Goal: Transaction & Acquisition: Register for event/course

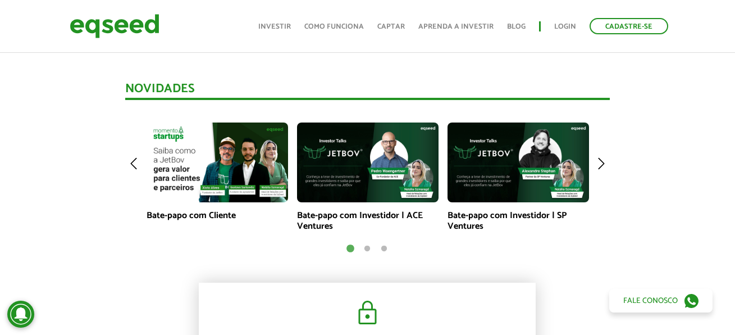
scroll to position [786, 0]
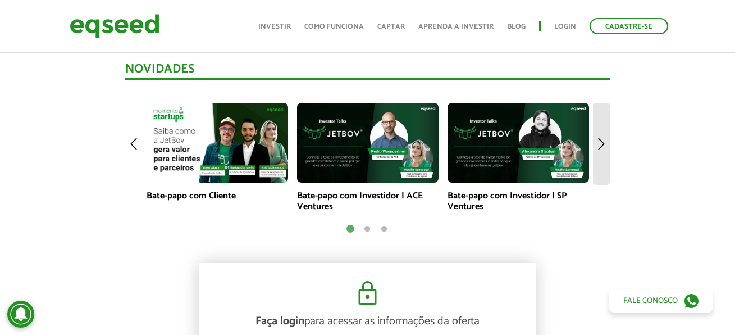
click at [605, 151] on img at bounding box center [601, 144] width 17 height 82
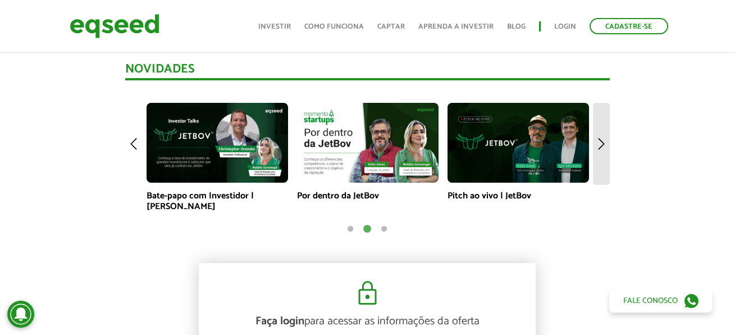
click at [605, 151] on img at bounding box center [601, 144] width 17 height 82
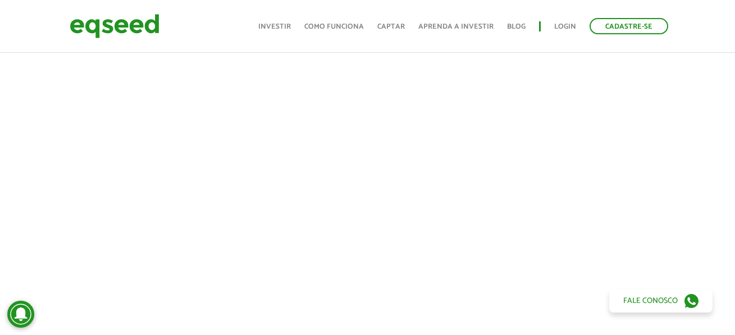
scroll to position [562, 0]
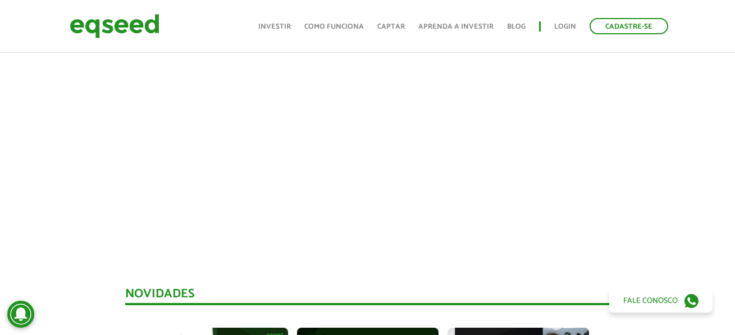
click at [708, 182] on div at bounding box center [367, 51] width 735 height 383
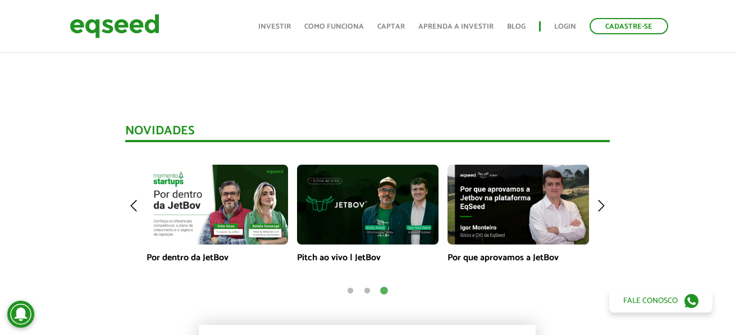
scroll to position [730, 0]
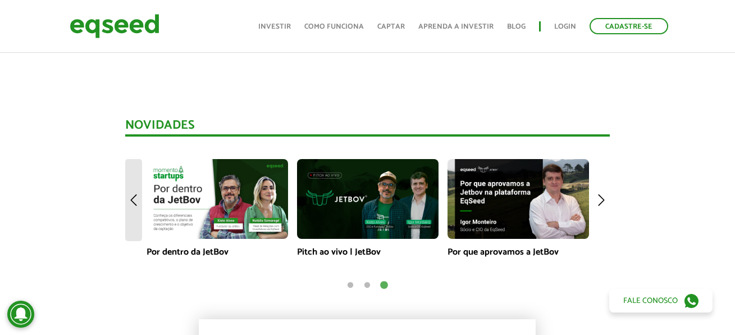
click at [140, 201] on img at bounding box center [133, 200] width 17 height 82
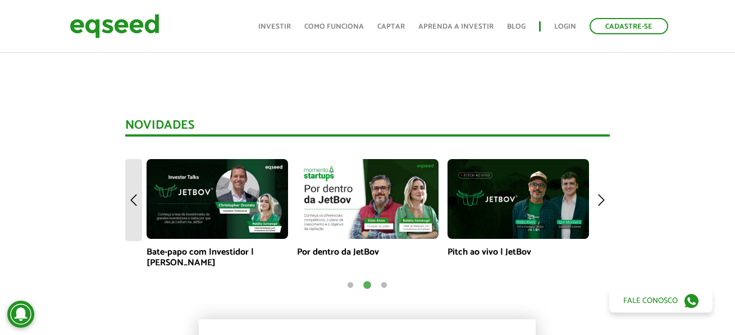
click at [139, 202] on img at bounding box center [133, 200] width 17 height 82
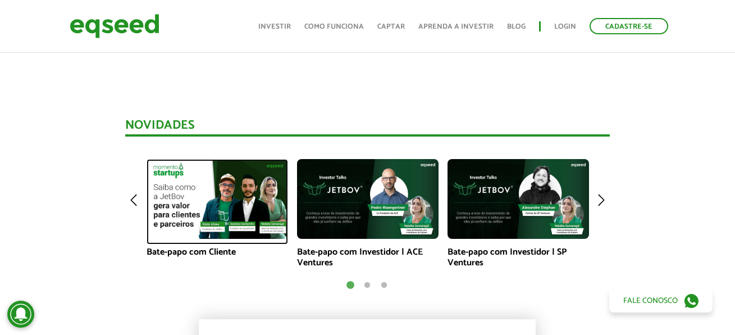
click at [209, 203] on img at bounding box center [218, 199] width 142 height 80
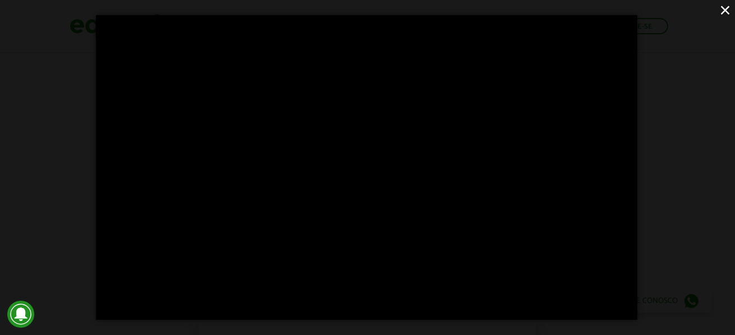
click at [712, 206] on div "×" at bounding box center [367, 167] width 735 height 335
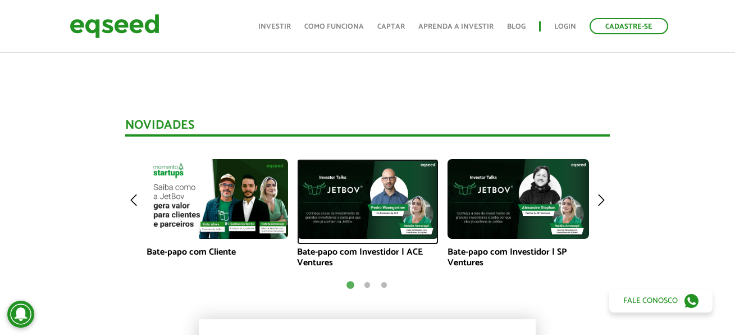
click at [382, 189] on img at bounding box center [368, 199] width 142 height 80
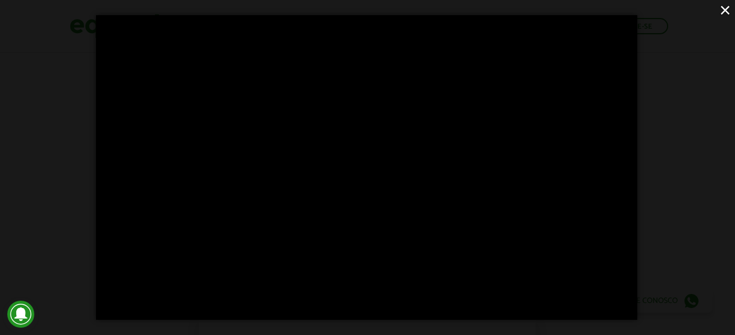
click at [675, 183] on div "×" at bounding box center [367, 167] width 735 height 335
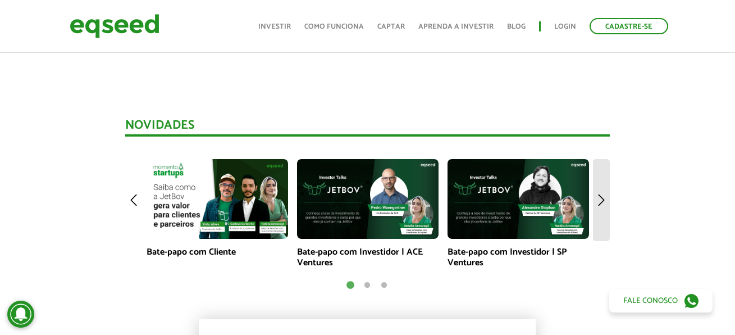
click at [595, 197] on img at bounding box center [601, 200] width 17 height 82
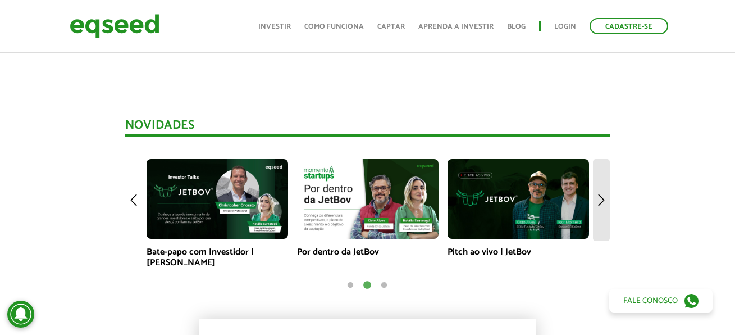
click at [595, 197] on img at bounding box center [601, 200] width 17 height 82
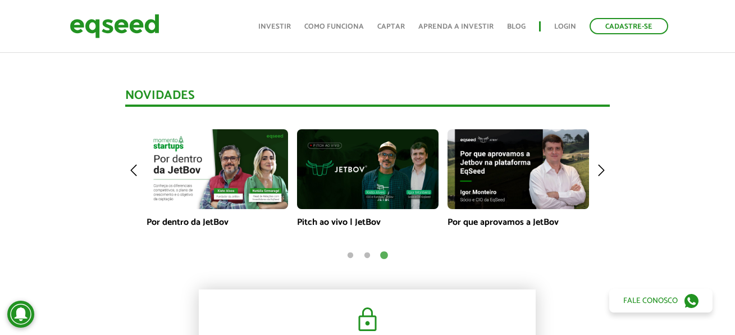
scroll to position [674, 0]
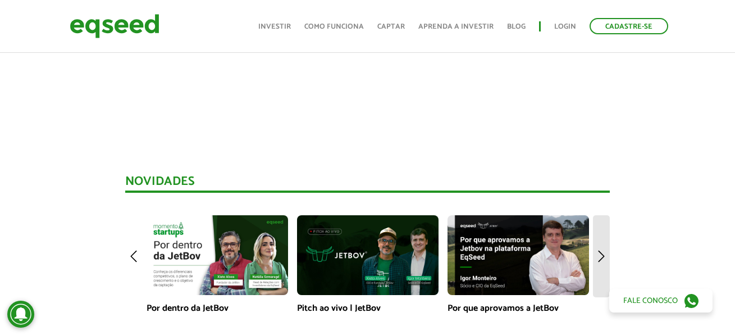
click at [606, 248] on img at bounding box center [601, 256] width 17 height 82
click at [606, 249] on img at bounding box center [601, 256] width 17 height 82
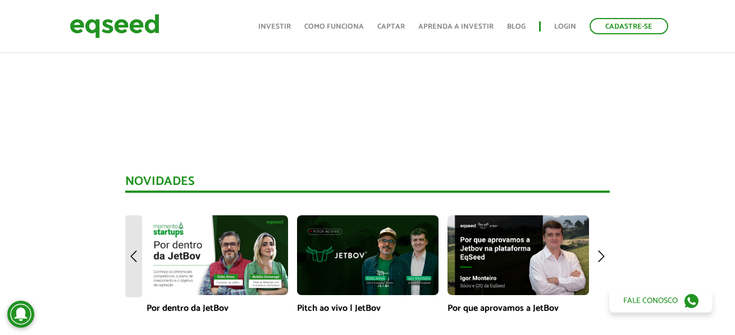
click at [129, 262] on img at bounding box center [133, 256] width 17 height 82
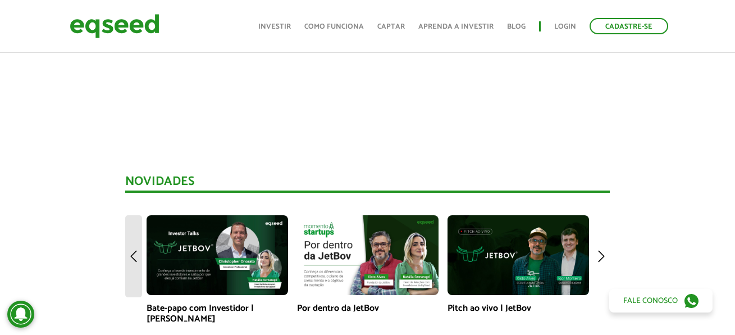
click at [129, 262] on img at bounding box center [133, 256] width 17 height 82
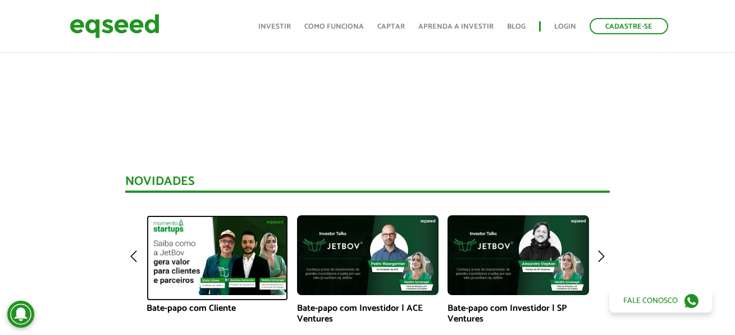
click at [190, 234] on img at bounding box center [218, 255] width 142 height 80
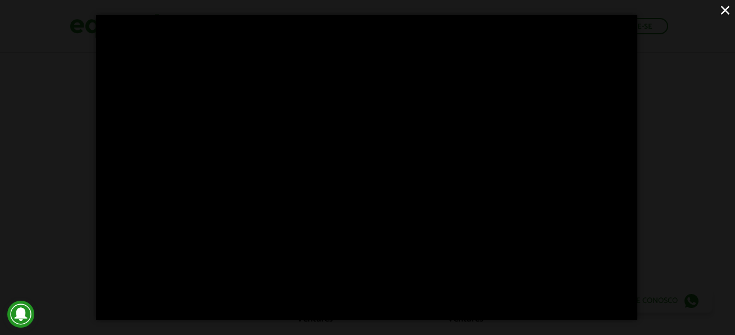
click at [656, 168] on div "×" at bounding box center [367, 167] width 735 height 335
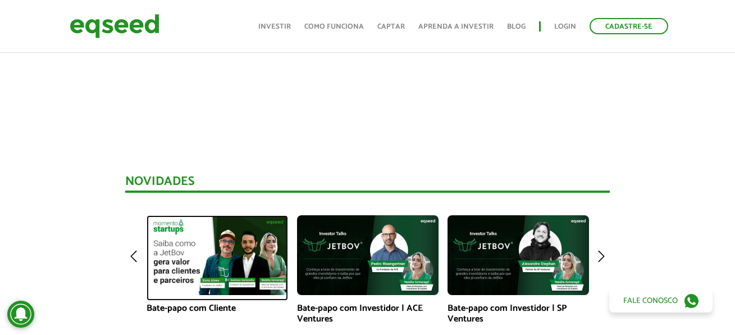
click at [233, 250] on img at bounding box center [218, 255] width 142 height 80
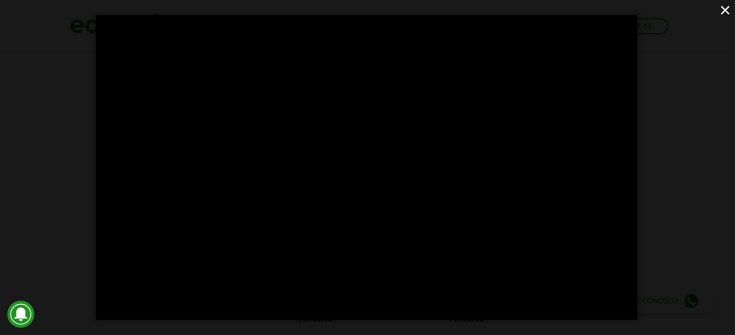
click at [665, 288] on div "×" at bounding box center [367, 167] width 735 height 335
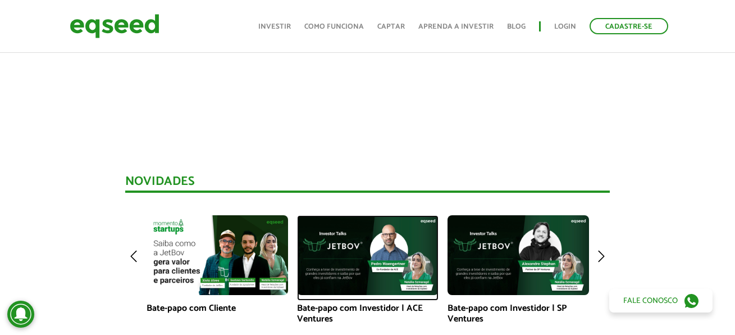
click at [358, 245] on img at bounding box center [368, 255] width 142 height 80
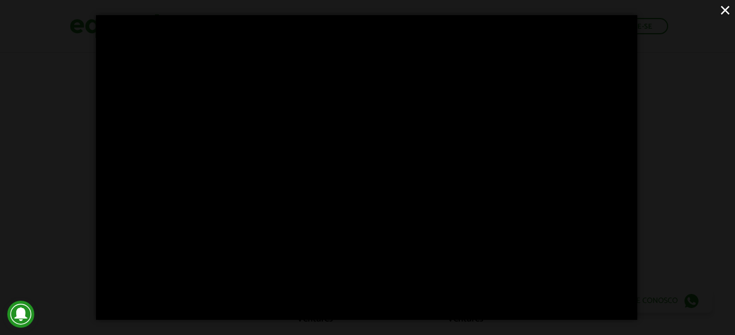
click at [663, 187] on div "×" at bounding box center [367, 167] width 735 height 335
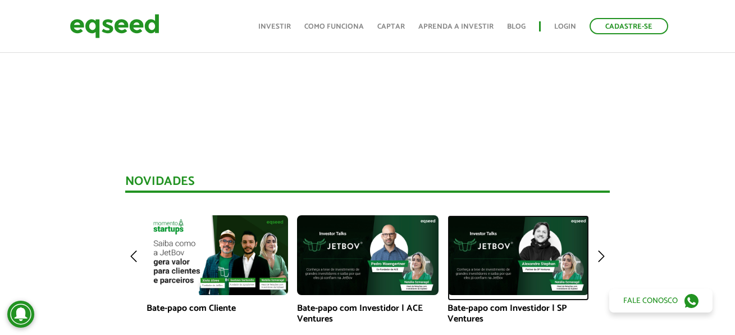
click at [509, 248] on img at bounding box center [519, 255] width 142 height 80
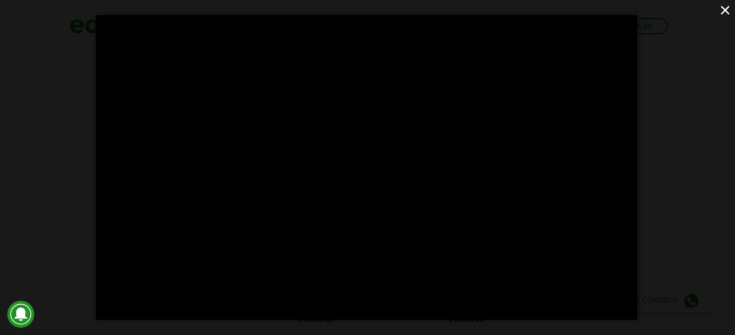
click at [649, 225] on div "×" at bounding box center [367, 167] width 735 height 335
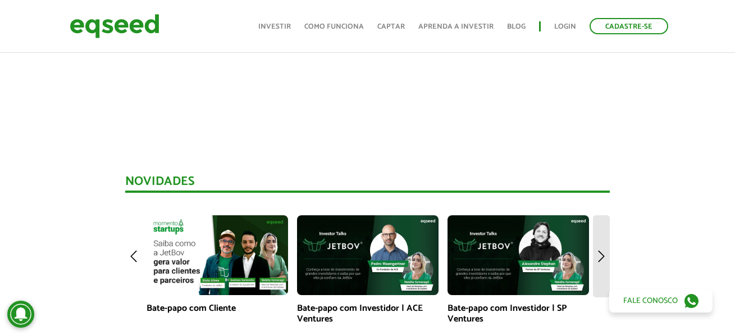
click at [600, 259] on img at bounding box center [601, 256] width 17 height 82
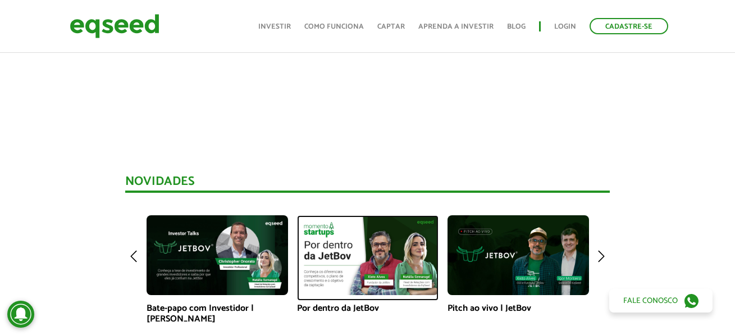
click at [381, 248] on img at bounding box center [368, 255] width 142 height 80
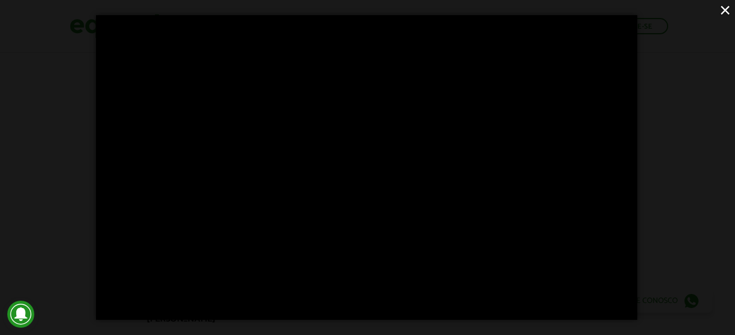
click at [703, 193] on div "×" at bounding box center [367, 167] width 735 height 335
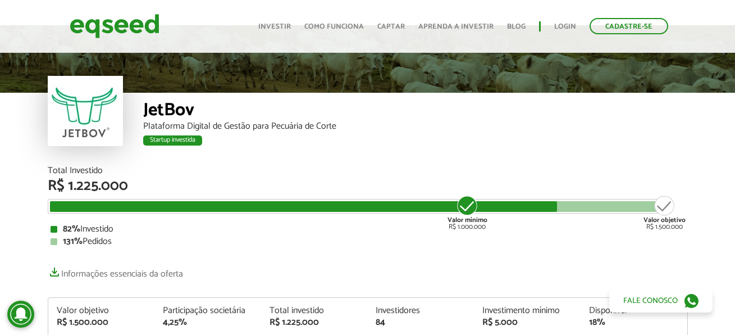
scroll to position [0, 0]
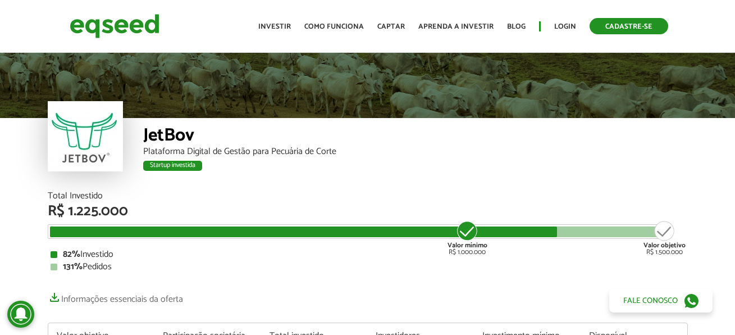
click at [635, 28] on link "Cadastre-se" at bounding box center [629, 26] width 79 height 16
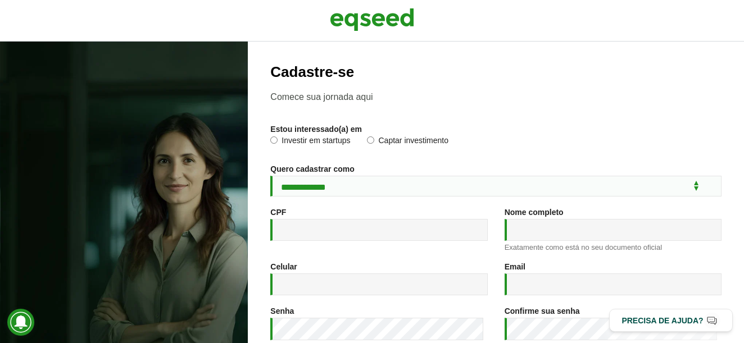
click at [291, 144] on label "Investir em startups" at bounding box center [310, 141] width 80 height 11
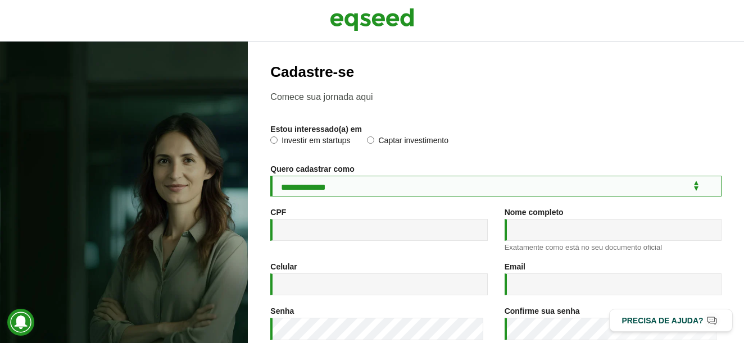
click at [373, 181] on select "**********" at bounding box center [495, 186] width 451 height 21
select select "***"
click at [270, 176] on select "**********" at bounding box center [495, 186] width 451 height 21
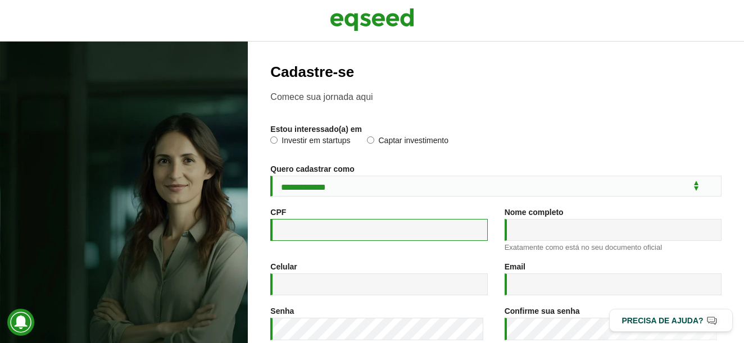
click at [339, 231] on input "CPF *" at bounding box center [378, 230] width 217 height 22
type input "**********"
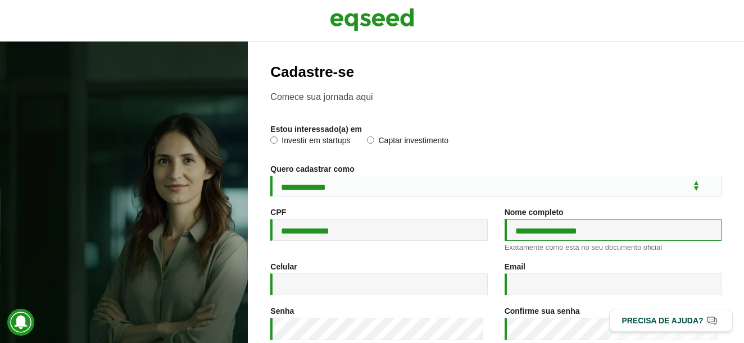
type input "**********"
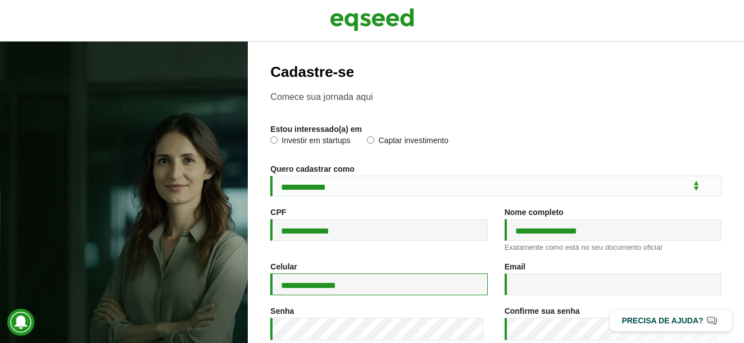
type input "**********"
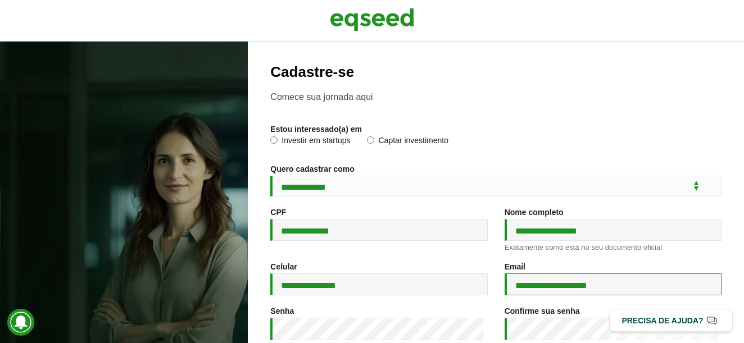
type input "**********"
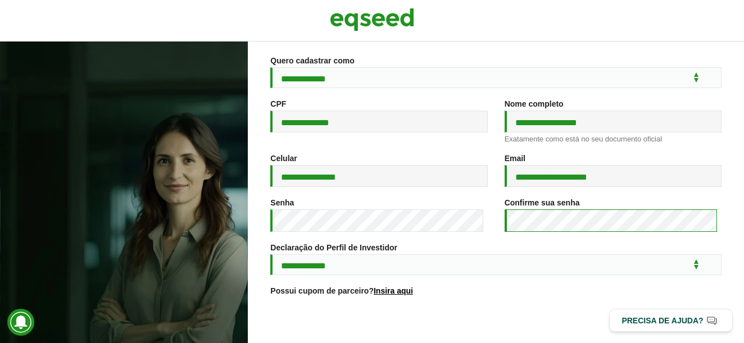
scroll to position [228, 0]
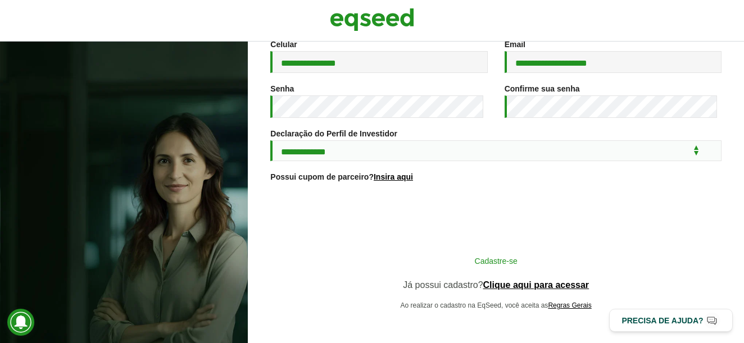
click at [478, 259] on button "Cadastre-se" at bounding box center [496, 260] width 292 height 21
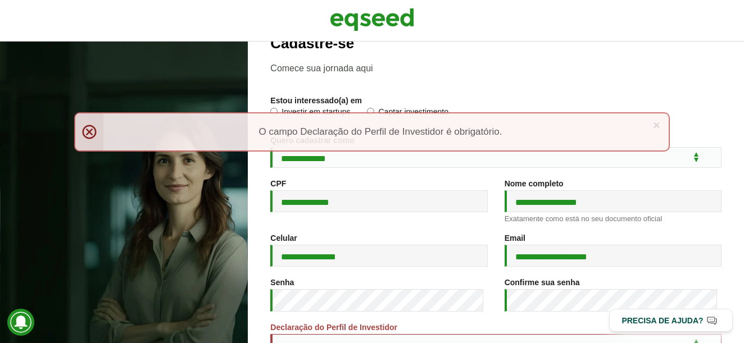
scroll to position [56, 0]
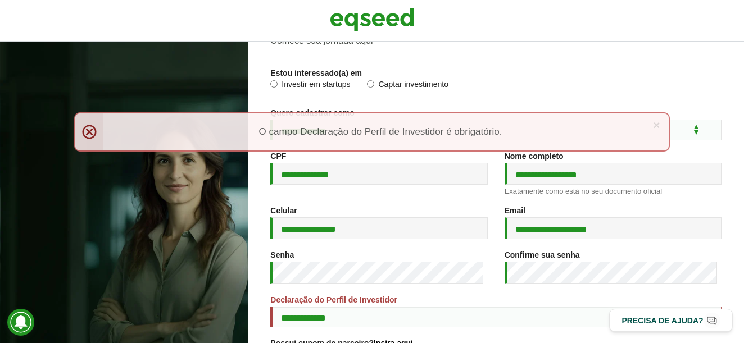
click at [320, 84] on label "Investir em startups" at bounding box center [310, 85] width 80 height 11
click at [682, 130] on select "**********" at bounding box center [495, 130] width 451 height 21
click at [657, 122] on link "×" at bounding box center [656, 125] width 7 height 12
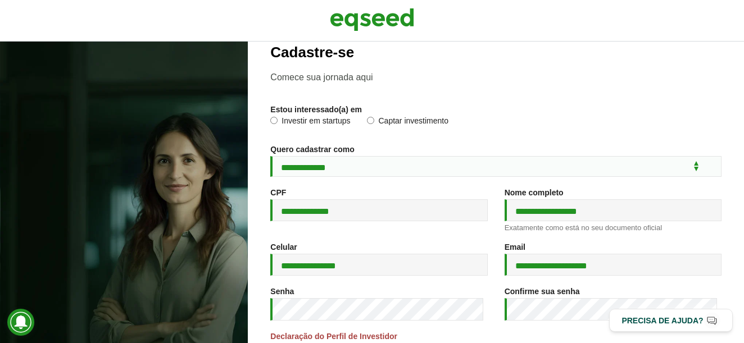
scroll to position [0, 0]
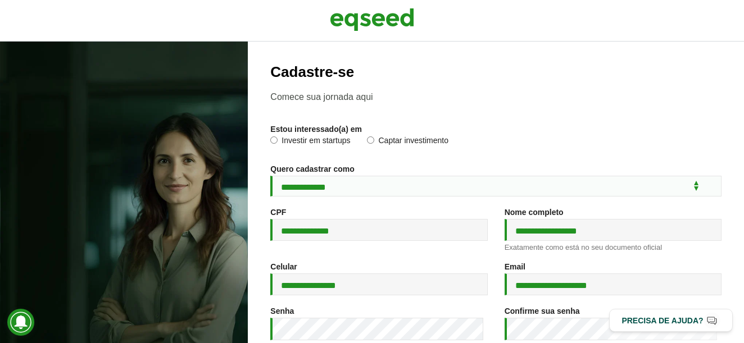
click at [350, 101] on p "Comece sua jornada aqui" at bounding box center [495, 97] width 451 height 11
click at [342, 93] on p "Comece sua jornada aqui" at bounding box center [495, 97] width 451 height 11
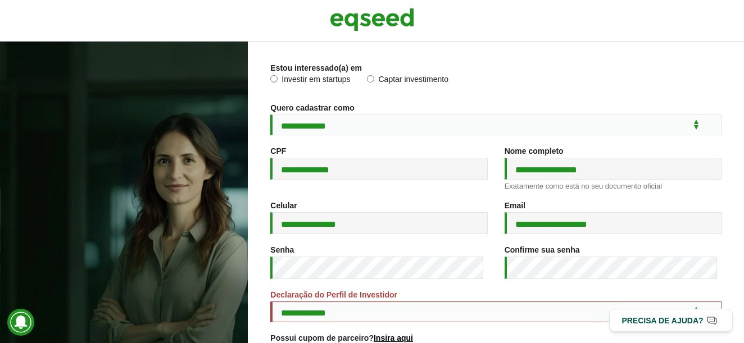
scroll to position [184, 0]
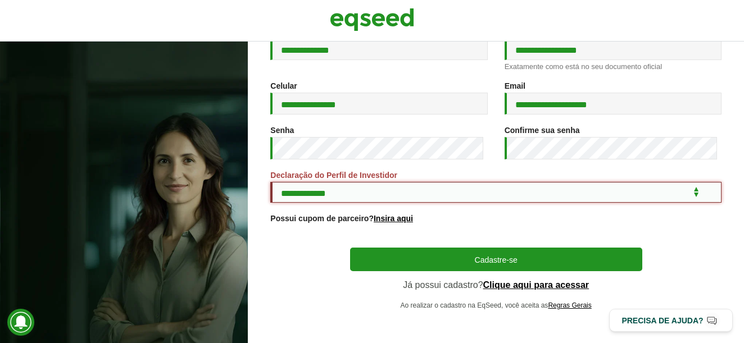
click at [376, 195] on select "**********" at bounding box center [495, 192] width 451 height 21
click at [366, 193] on select "**********" at bounding box center [495, 192] width 451 height 21
click at [270, 182] on select "**********" at bounding box center [495, 192] width 451 height 21
click at [412, 195] on select "**********" at bounding box center [495, 192] width 451 height 21
select select "***"
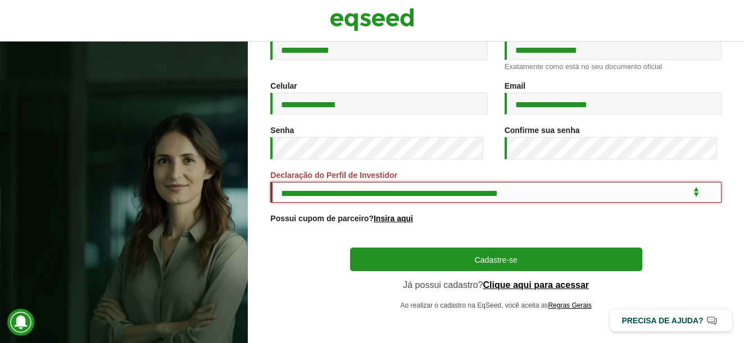
click at [270, 182] on select "**********" at bounding box center [495, 192] width 451 height 21
click at [240, 146] on div "**********" at bounding box center [372, 193] width 744 height 302
click at [441, 126] on div "Senha *" at bounding box center [378, 143] width 217 height 34
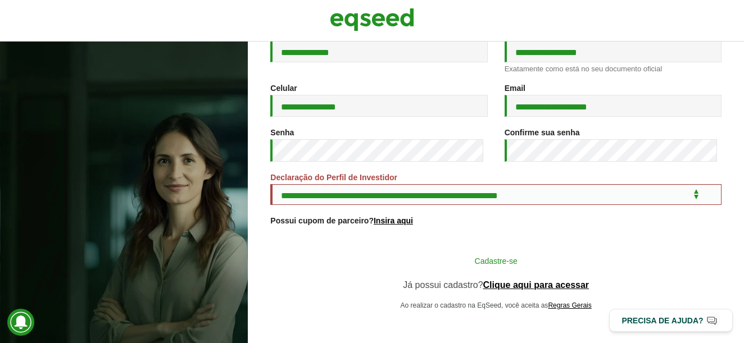
click at [496, 254] on button "Cadastre-se" at bounding box center [496, 260] width 292 height 21
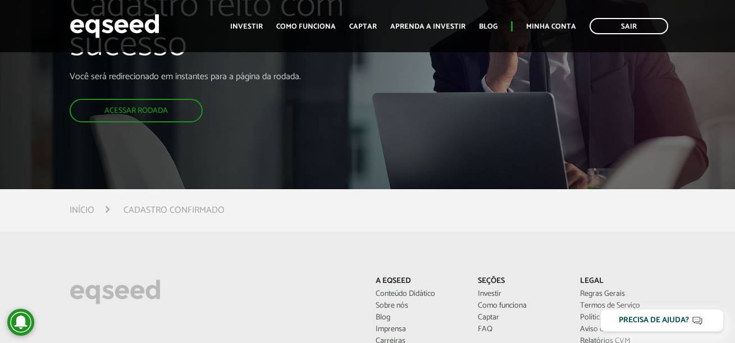
scroll to position [112, 0]
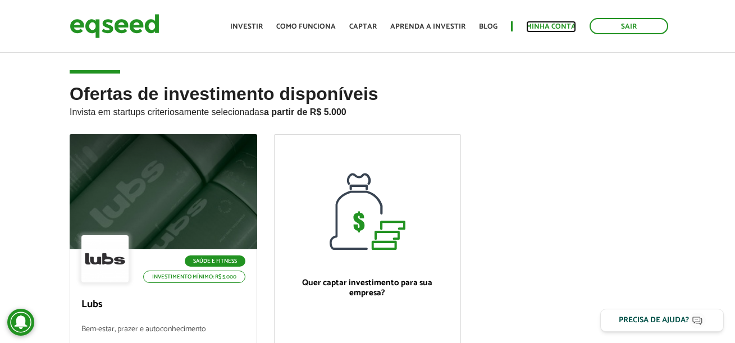
click at [546, 28] on link "Minha conta" at bounding box center [551, 26] width 50 height 7
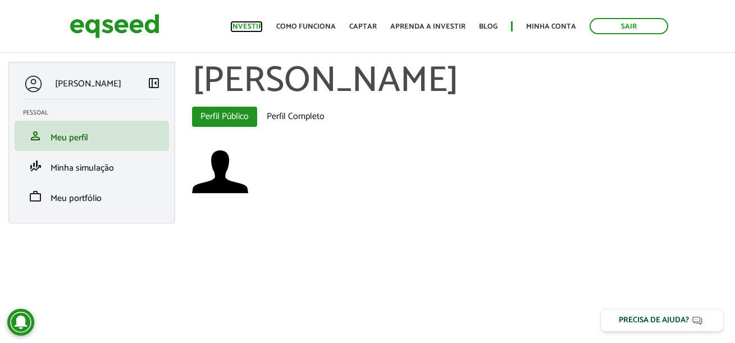
click at [261, 23] on link "Investir" at bounding box center [246, 26] width 33 height 7
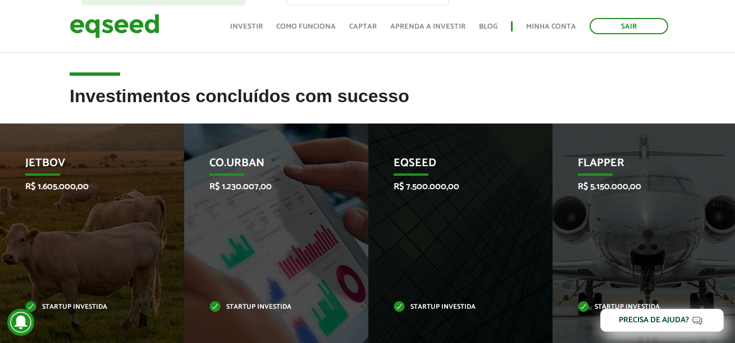
scroll to position [505, 0]
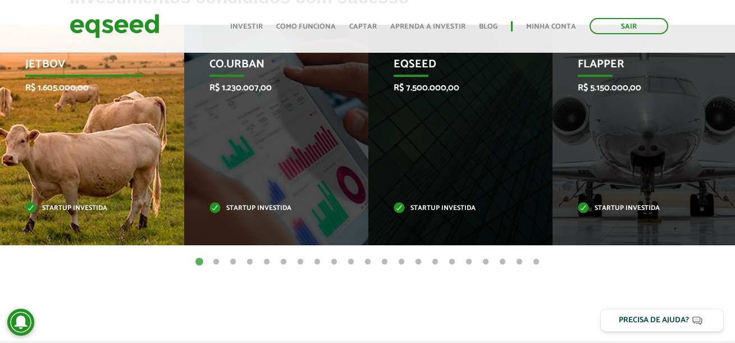
click at [88, 144] on div "JetBov R$ 1.605.000,00 Startup investida" at bounding box center [83, 135] width 167 height 221
click at [45, 63] on p "JetBov" at bounding box center [83, 67] width 117 height 19
click at [71, 207] on p "Startup investida" at bounding box center [83, 209] width 117 height 6
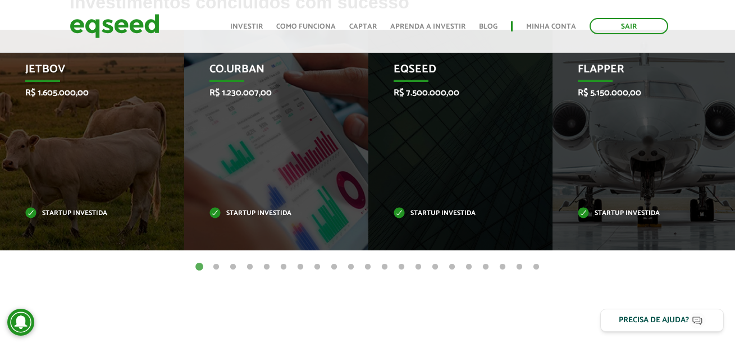
scroll to position [337, 0]
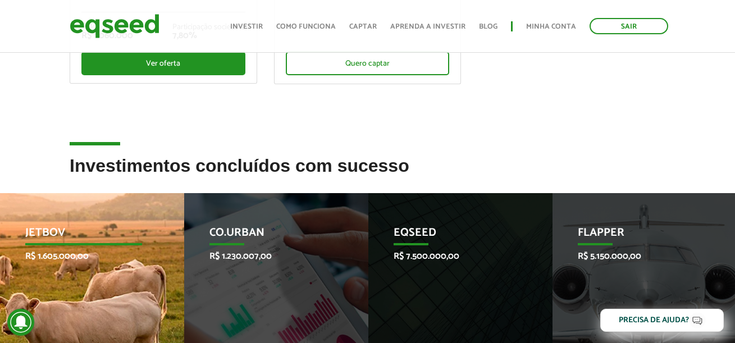
click at [57, 227] on p "JetBov" at bounding box center [83, 235] width 117 height 19
click at [60, 232] on p "JetBov" at bounding box center [83, 235] width 117 height 19
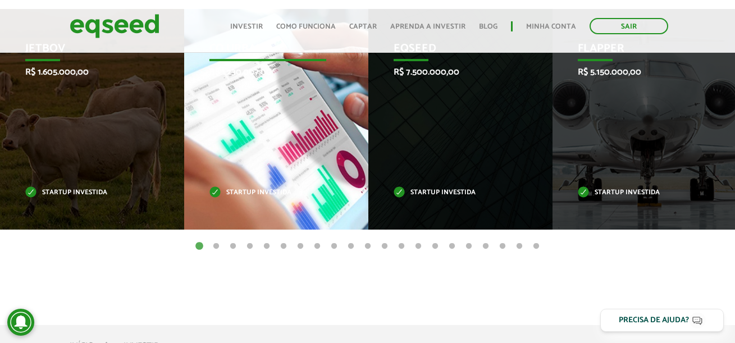
scroll to position [562, 0]
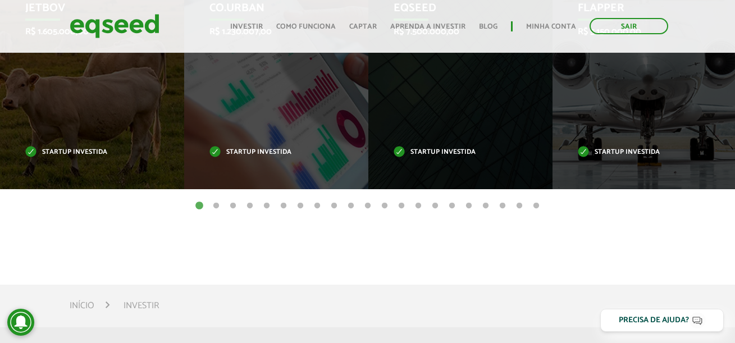
click at [214, 206] on button "2" at bounding box center [216, 205] width 11 height 11
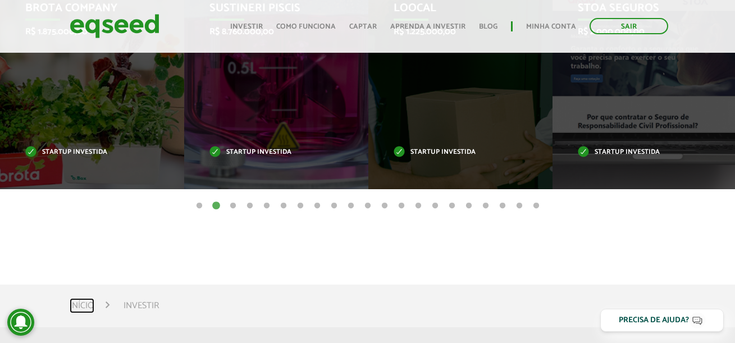
click at [78, 311] on link "Início" at bounding box center [82, 306] width 25 height 9
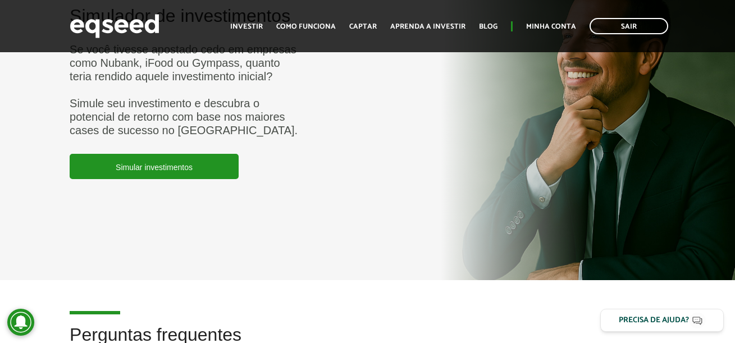
scroll to position [2864, 0]
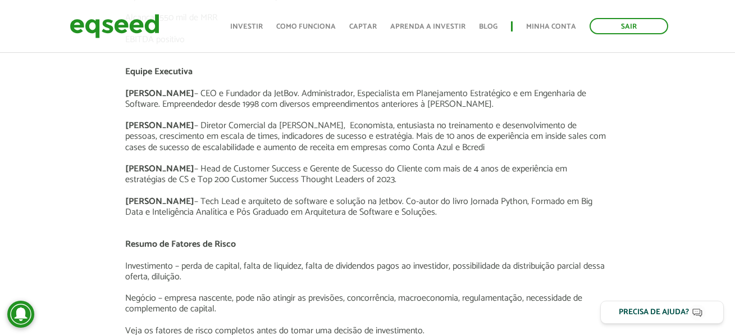
scroll to position [1629, 0]
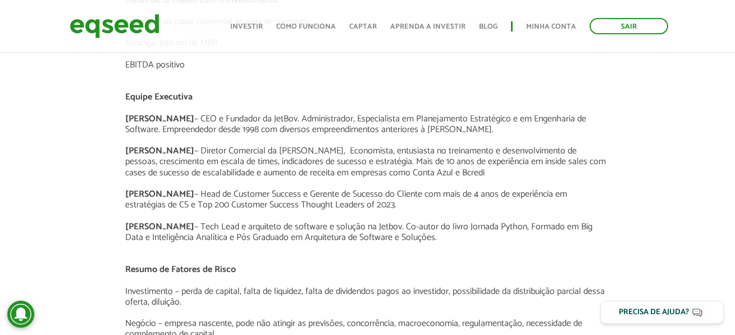
click at [151, 149] on span "Luis Costa" at bounding box center [159, 150] width 69 height 15
click at [158, 185] on p at bounding box center [367, 183] width 485 height 11
drag, startPoint x: 164, startPoint y: 152, endPoint x: 122, endPoint y: 150, distance: 42.2
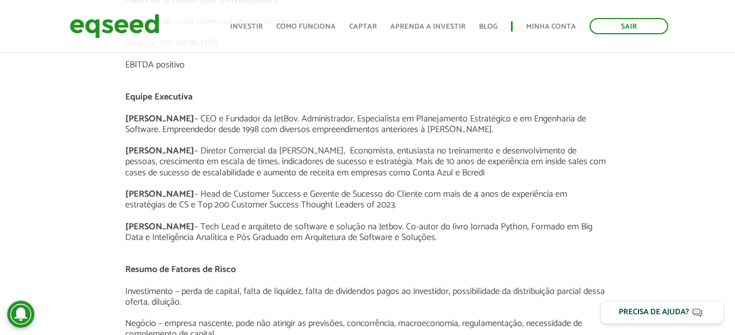
click at [192, 192] on p "Daniel Gonçalves – Head de Customer Success e Gerente de Sucesso do Cliente com…" at bounding box center [367, 199] width 485 height 21
drag, startPoint x: 179, startPoint y: 226, endPoint x: 122, endPoint y: 219, distance: 57.7
click at [129, 224] on span "Sergio Berlotto" at bounding box center [159, 226] width 69 height 15
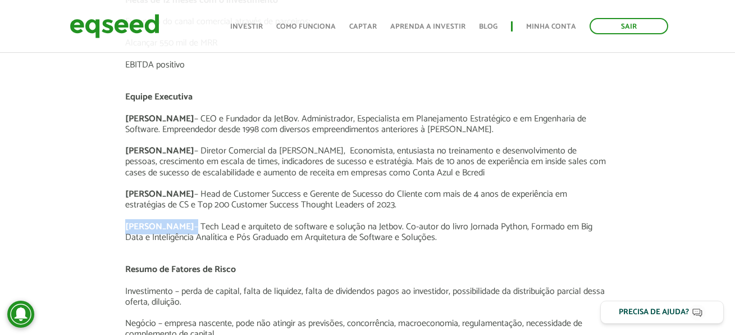
drag, startPoint x: 126, startPoint y: 225, endPoint x: 186, endPoint y: 226, distance: 60.7
click at [186, 226] on p "Sergio Berlotto – Tech Lead e arquiteto de software e solução na Jetbov. Co-aut…" at bounding box center [367, 231] width 485 height 21
copy p "Sergio Berlotto"
click at [407, 203] on p "Daniel Gonçalves – Head de Customer Success e Gerente de Sucesso do Cliente com…" at bounding box center [367, 199] width 485 height 21
drag, startPoint x: 166, startPoint y: 152, endPoint x: 118, endPoint y: 152, distance: 47.7
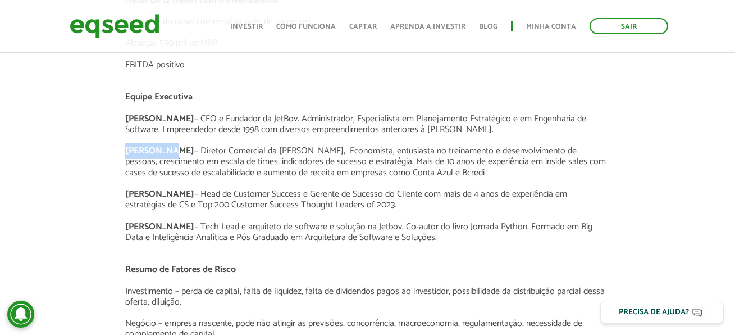
copy span "Luis Costa"
drag, startPoint x: 192, startPoint y: 193, endPoint x: 127, endPoint y: 193, distance: 64.0
click at [127, 193] on span "Daniel Gonçalves" at bounding box center [159, 193] width 69 height 15
copy span "Daniel Gonçalves"
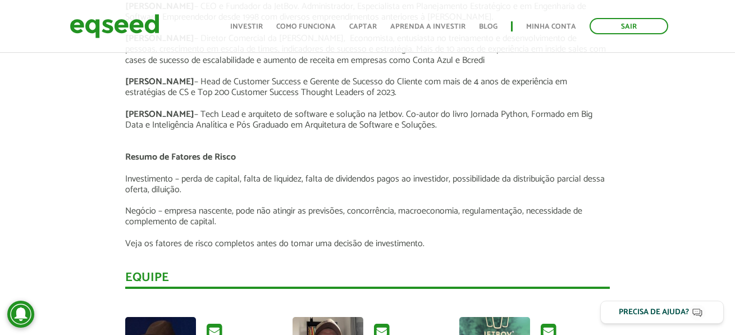
click at [244, 176] on p "Investimento – perda de capital, falta de liquidez, falta de dividendos pagos a…" at bounding box center [367, 184] width 485 height 21
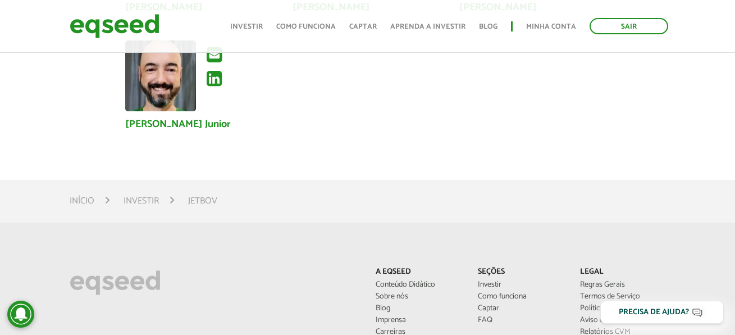
scroll to position [1966, 0]
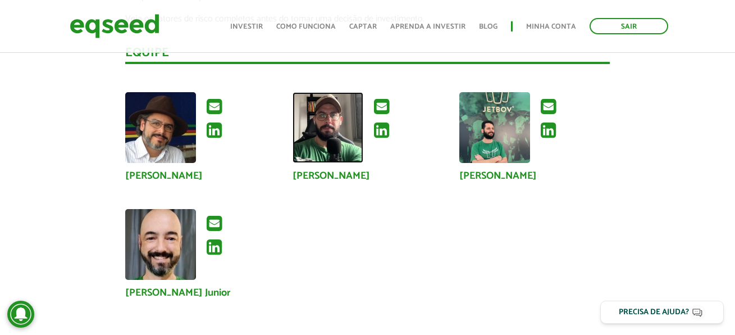
click at [342, 134] on img at bounding box center [328, 127] width 71 height 71
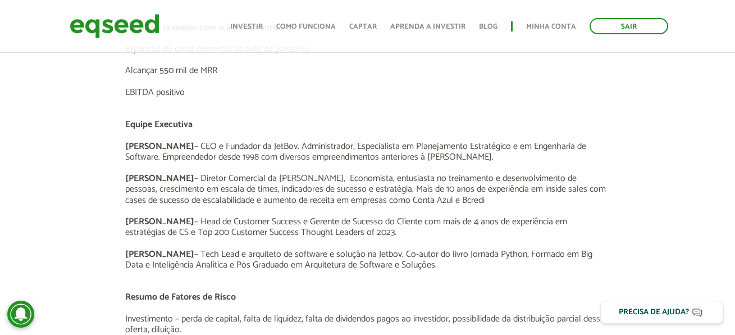
scroll to position [1629, 0]
